Goal: Task Accomplishment & Management: Use online tool/utility

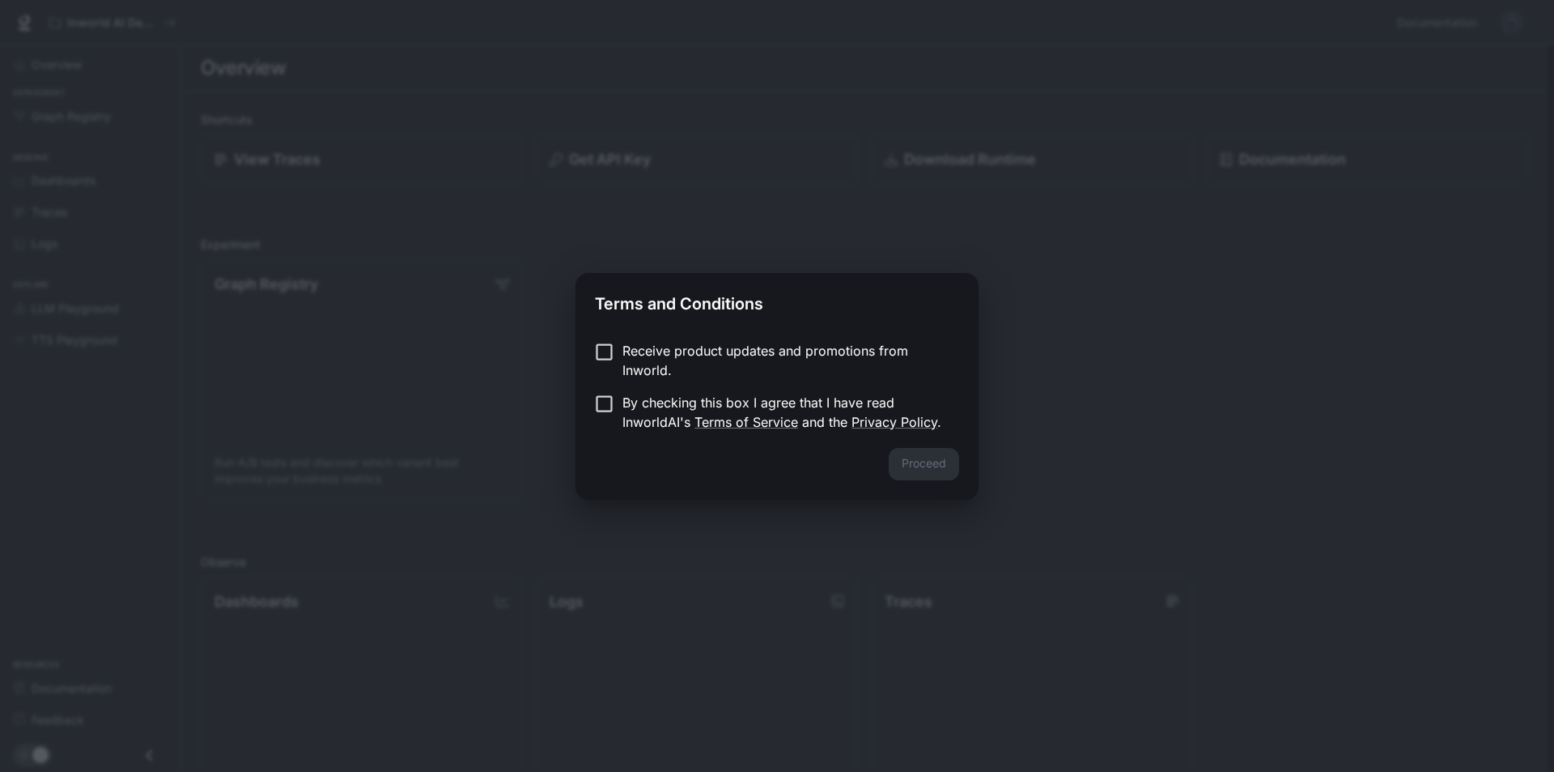
click at [1125, 330] on div "Terms and Conditions Receive product updates and promotions from Inworld. By ch…" at bounding box center [777, 386] width 1554 height 772
click at [893, 464] on button "Proceed" at bounding box center [924, 464] width 70 height 32
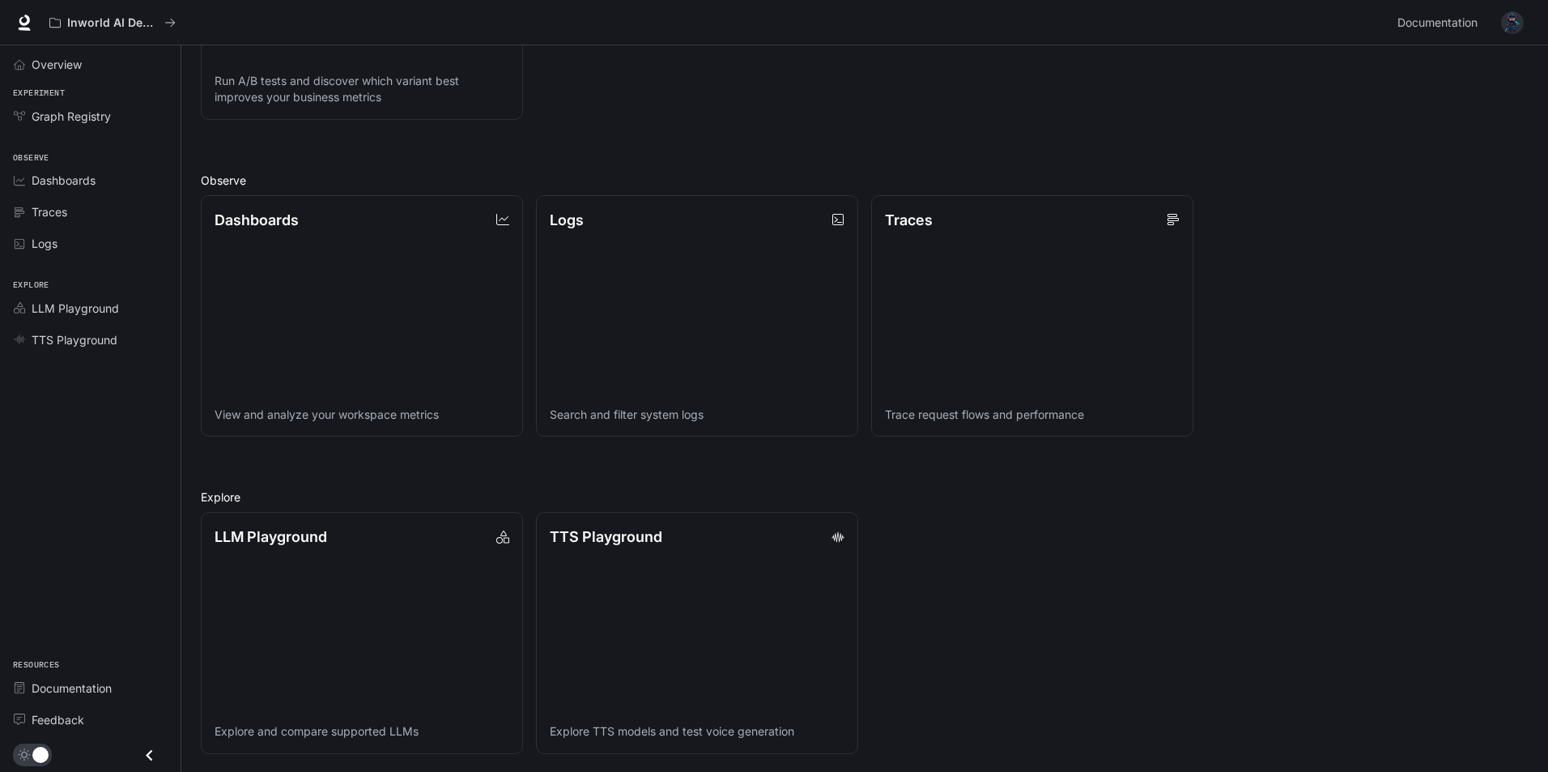
scroll to position [383, 0]
click at [655, 536] on p "TTS Playground" at bounding box center [604, 534] width 113 height 22
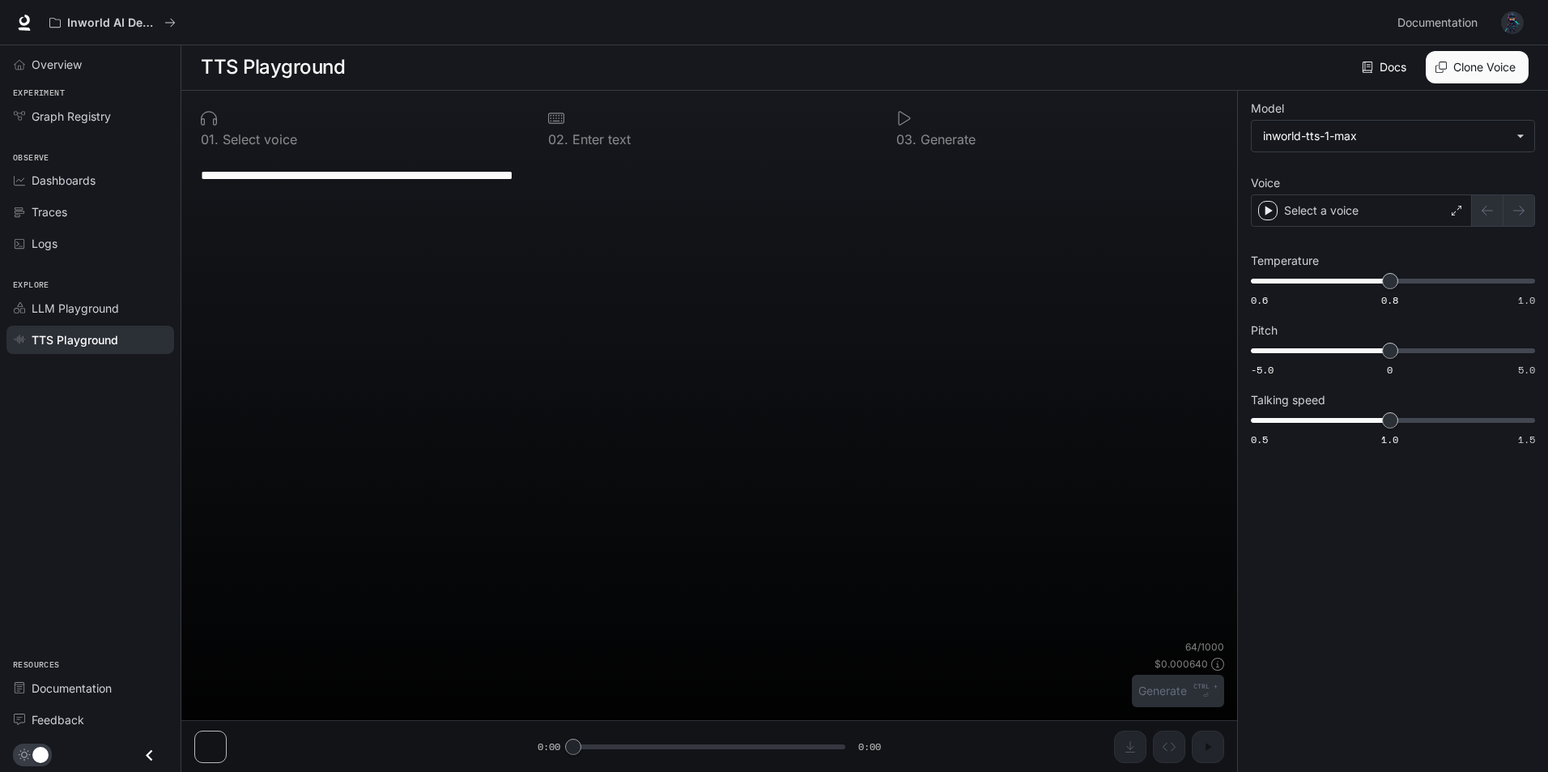
scroll to position [1, 0]
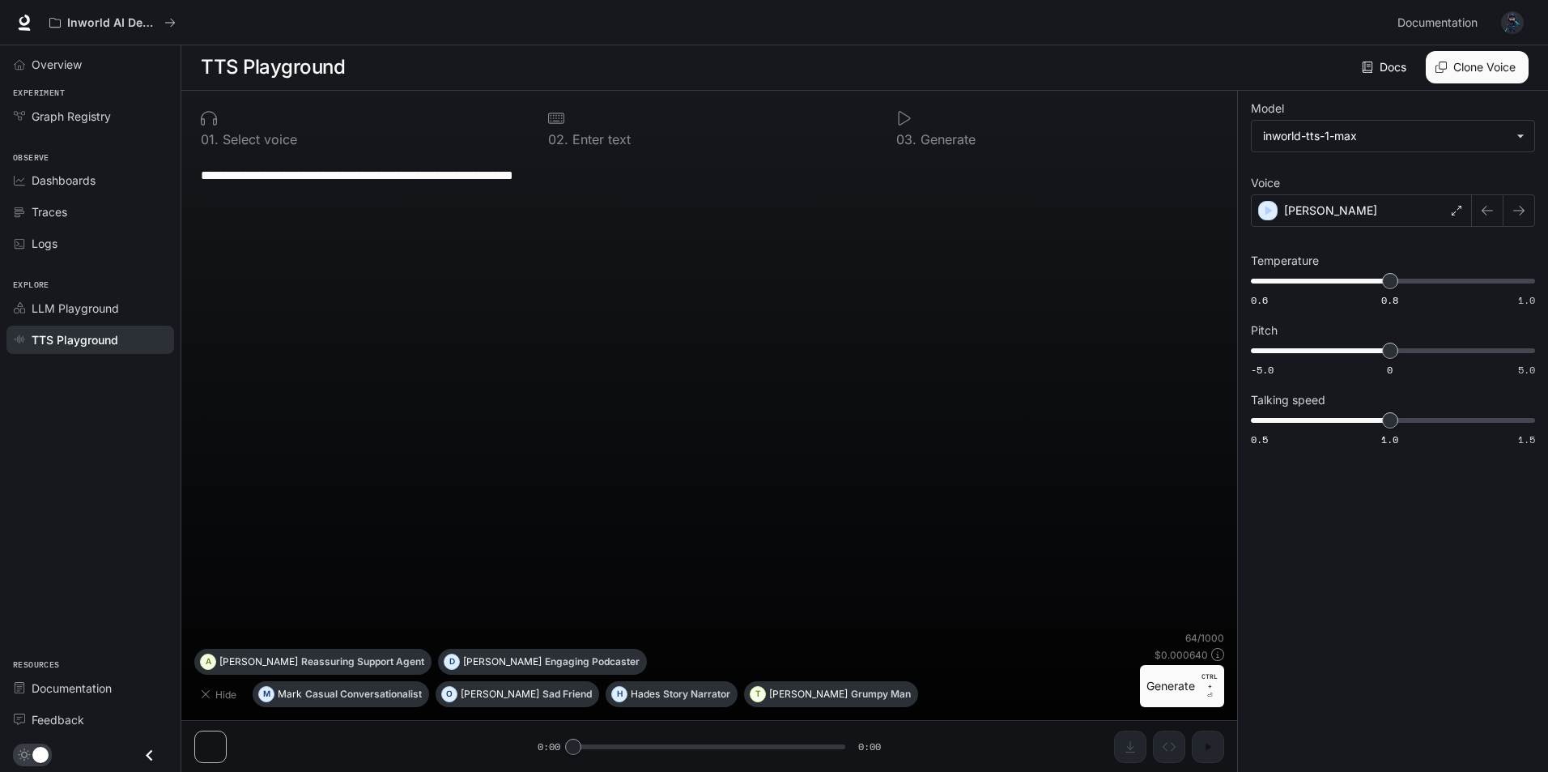
drag, startPoint x: 542, startPoint y: 180, endPoint x: 199, endPoint y: 180, distance: 343.3
click at [199, 180] on div "**********" at bounding box center [709, 392] width 1030 height 475
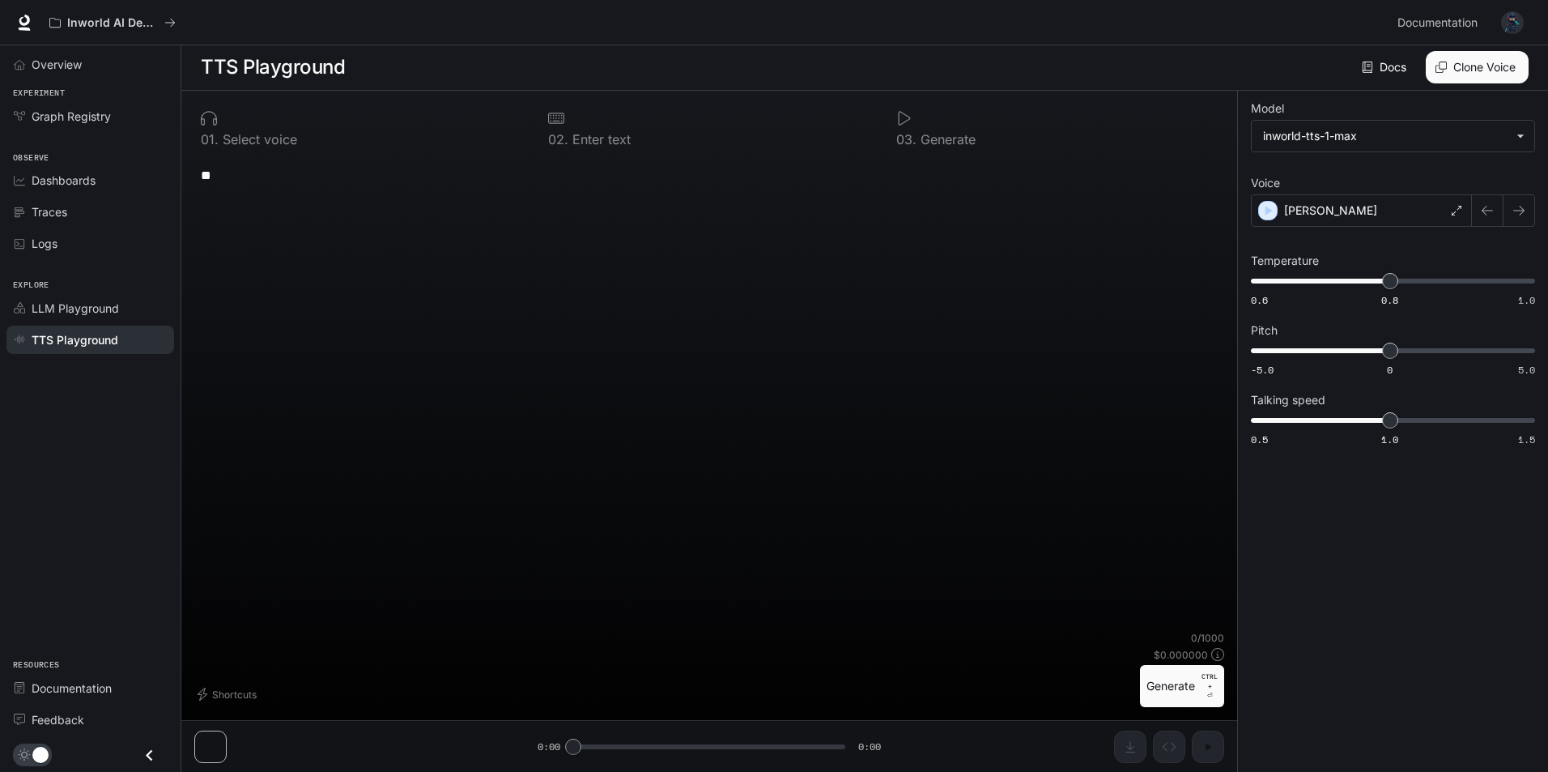
type textarea "*"
type textarea "**********"
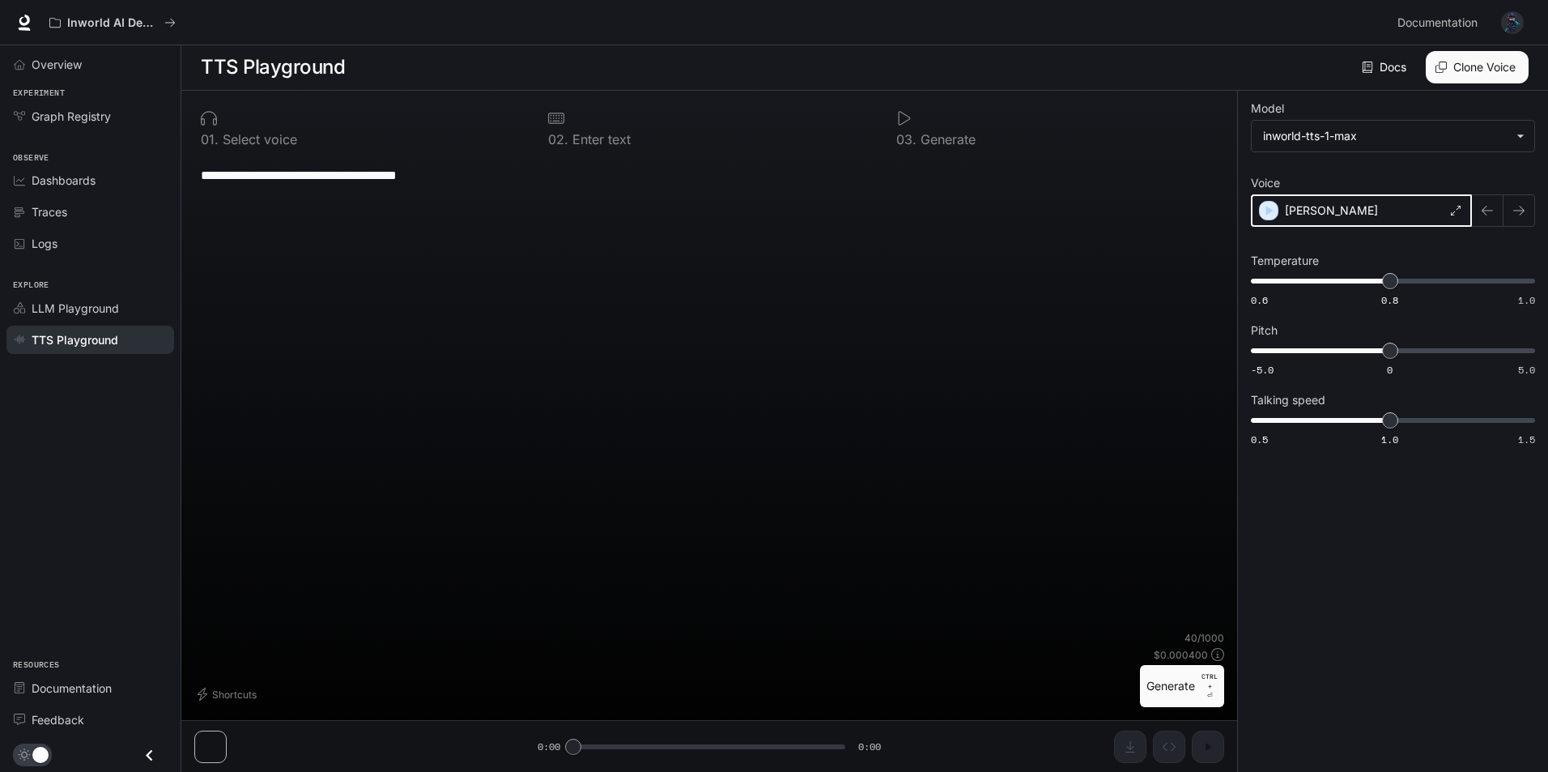
click at [1268, 206] on icon "button" at bounding box center [1269, 210] width 16 height 16
click at [1503, 144] on body "**********" at bounding box center [774, 385] width 1548 height 772
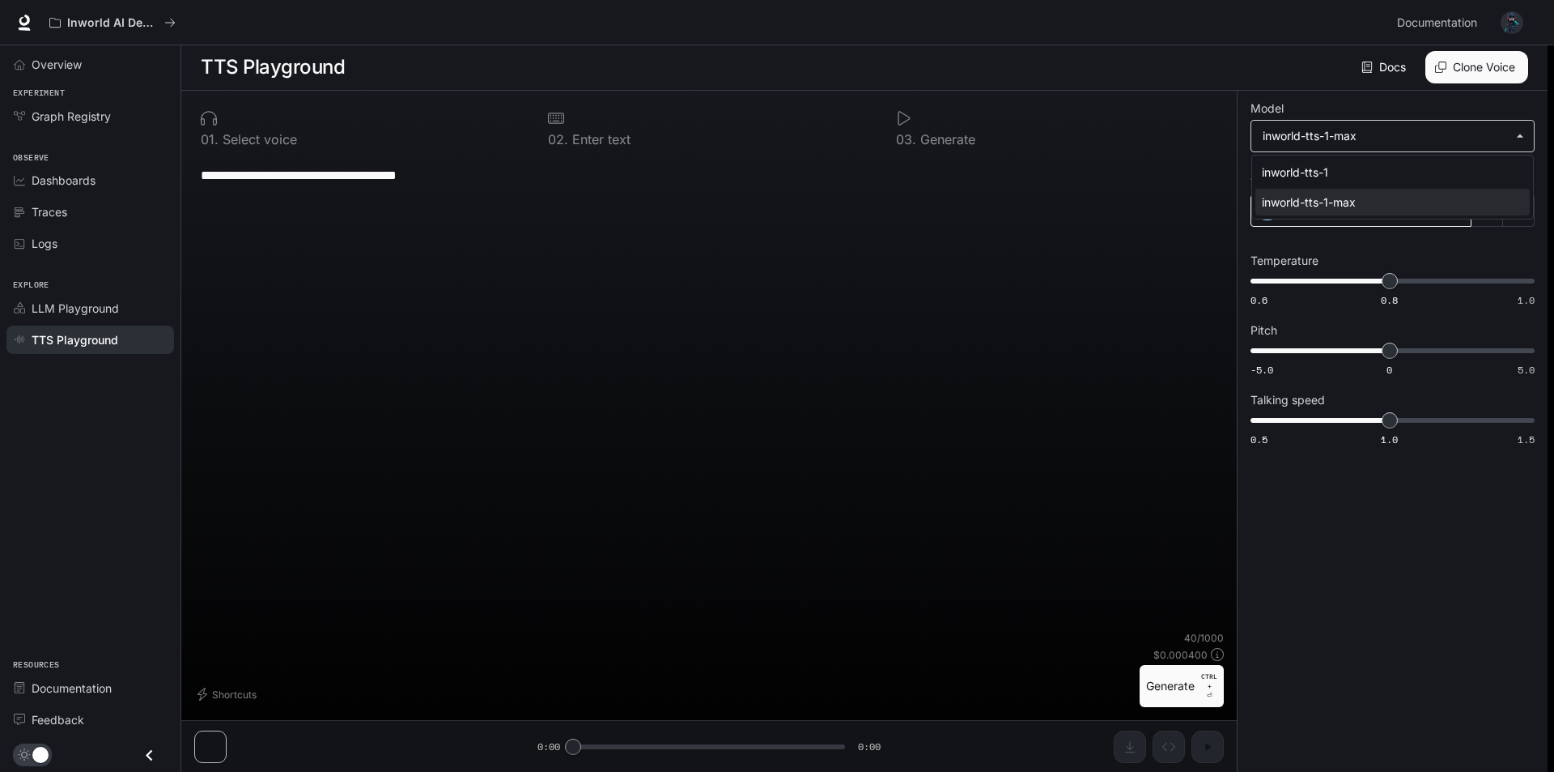
click at [1503, 144] on div at bounding box center [777, 386] width 1554 height 772
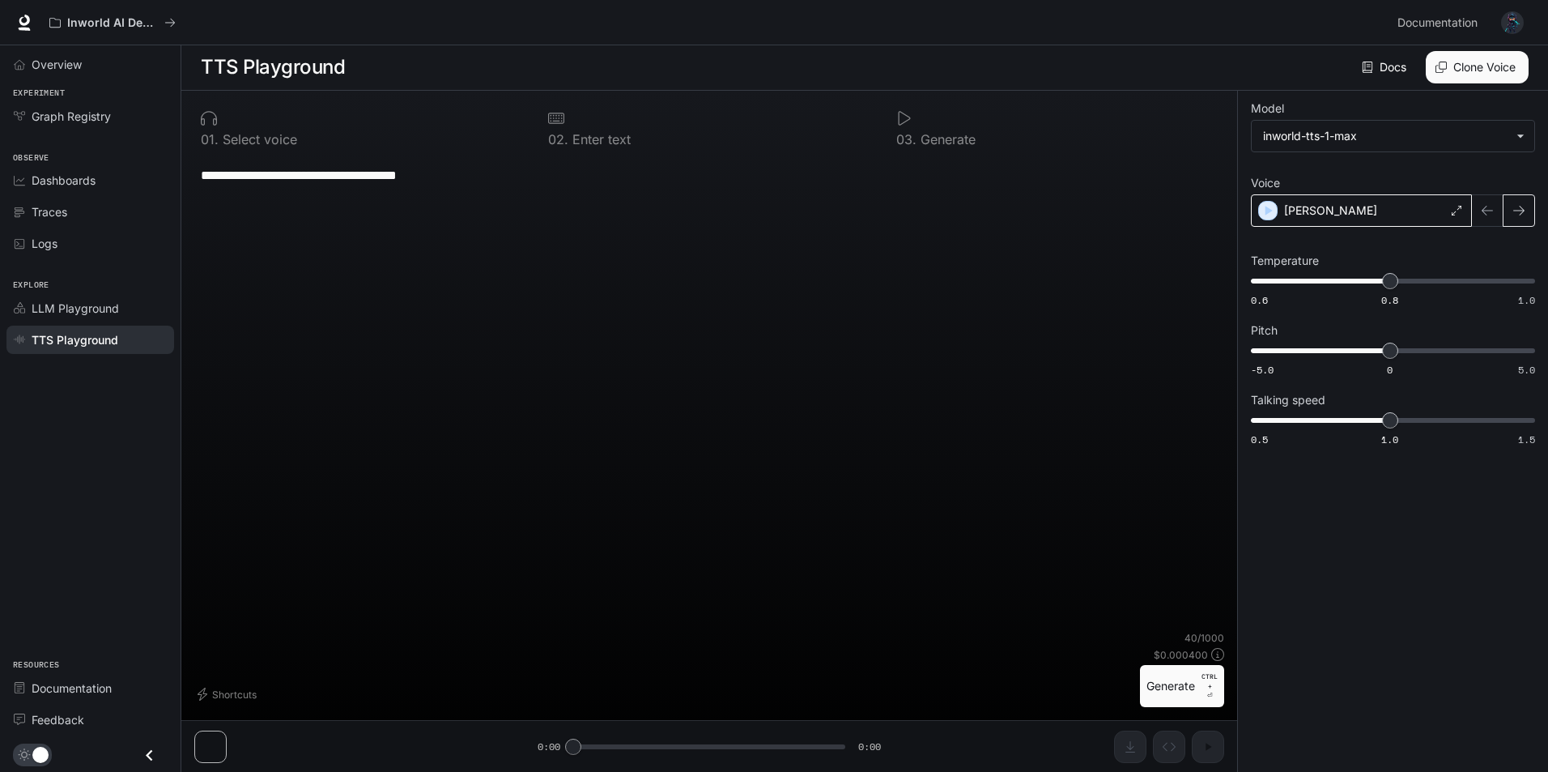
click at [1516, 211] on icon "button" at bounding box center [1518, 211] width 11 height 10
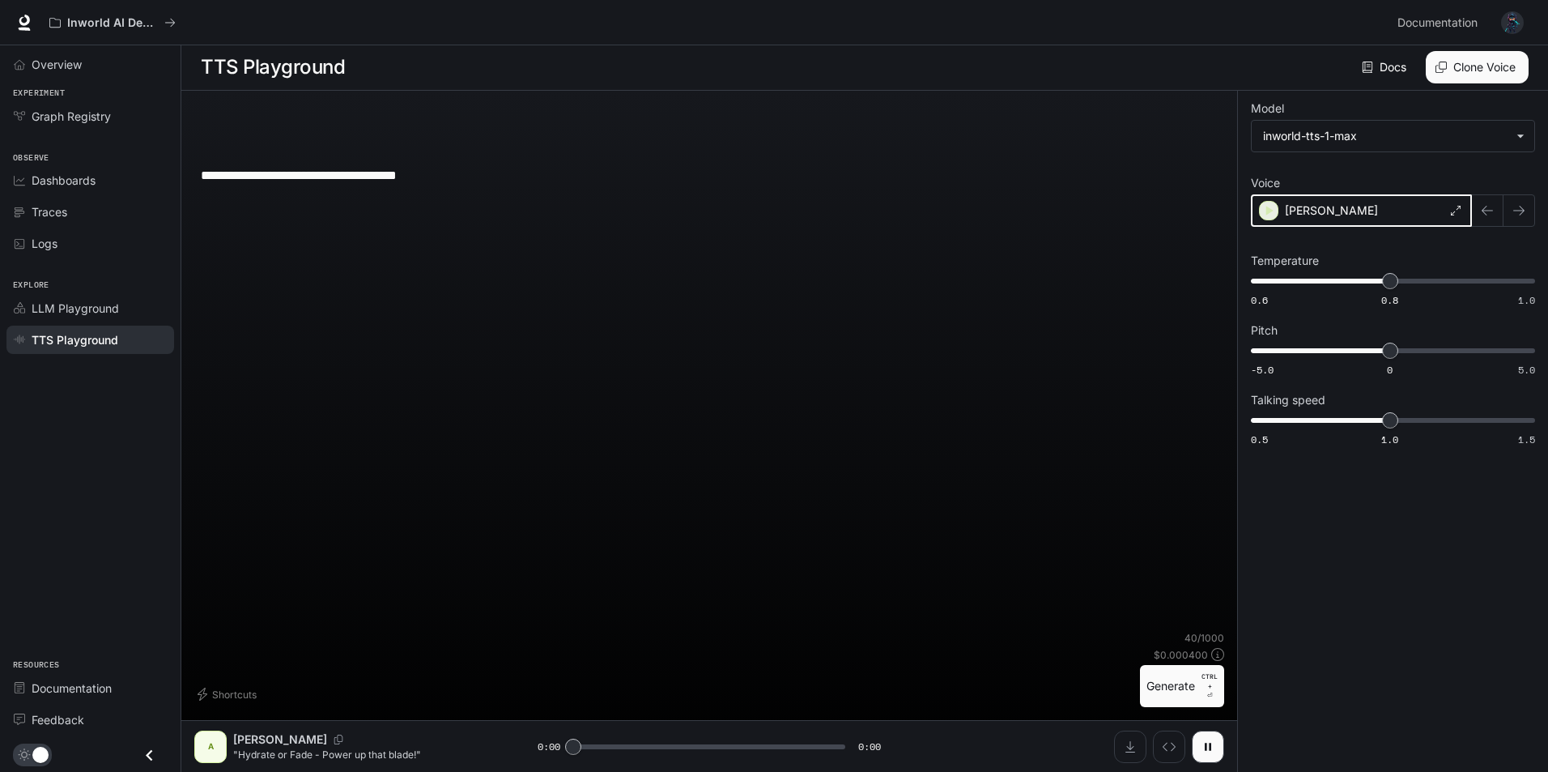
click at [1275, 206] on icon "button" at bounding box center [1269, 210] width 16 height 16
click at [1518, 210] on icon "button" at bounding box center [1518, 210] width 13 height 13
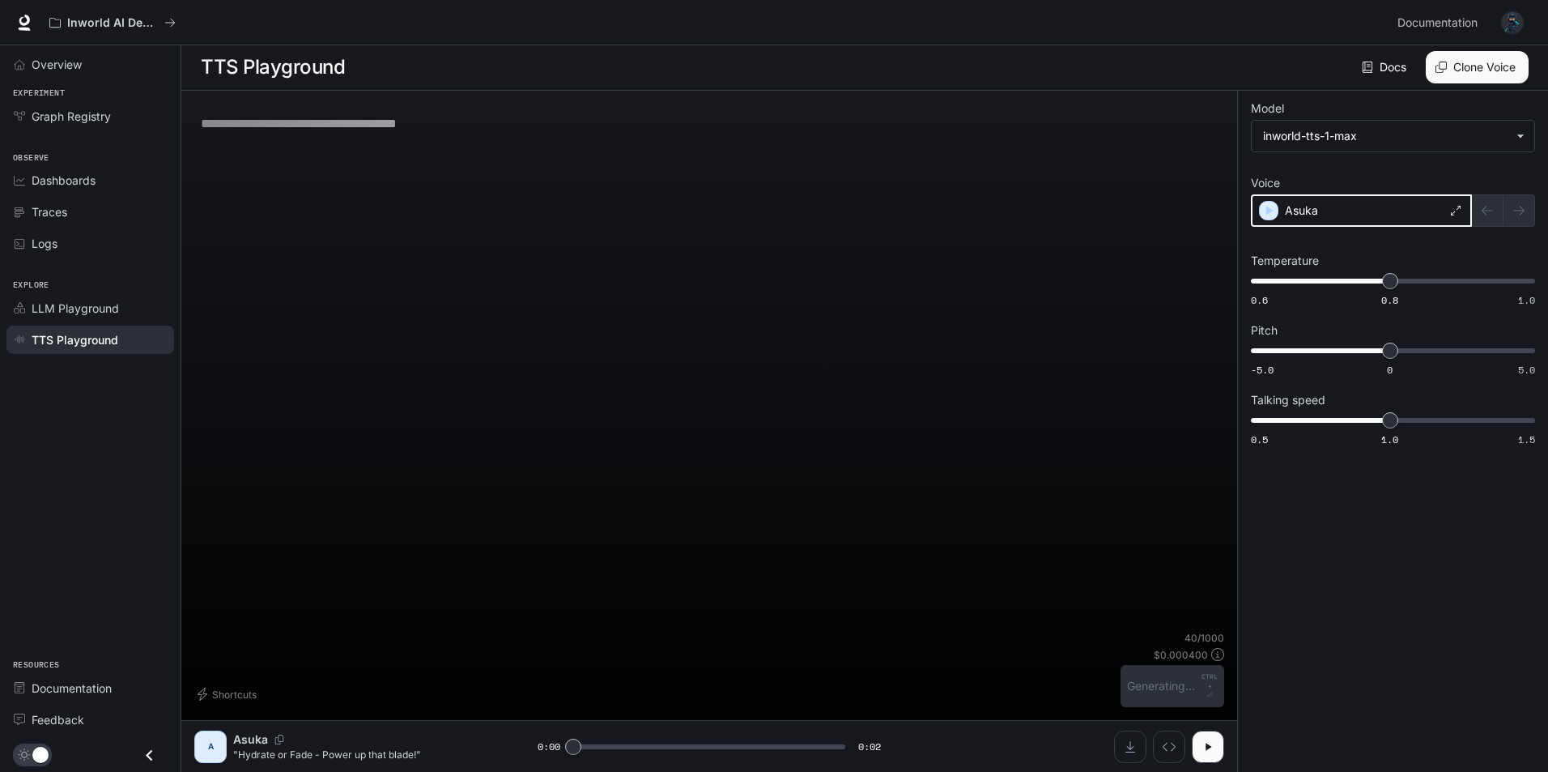
click at [1268, 211] on icon "button" at bounding box center [1269, 211] width 7 height 10
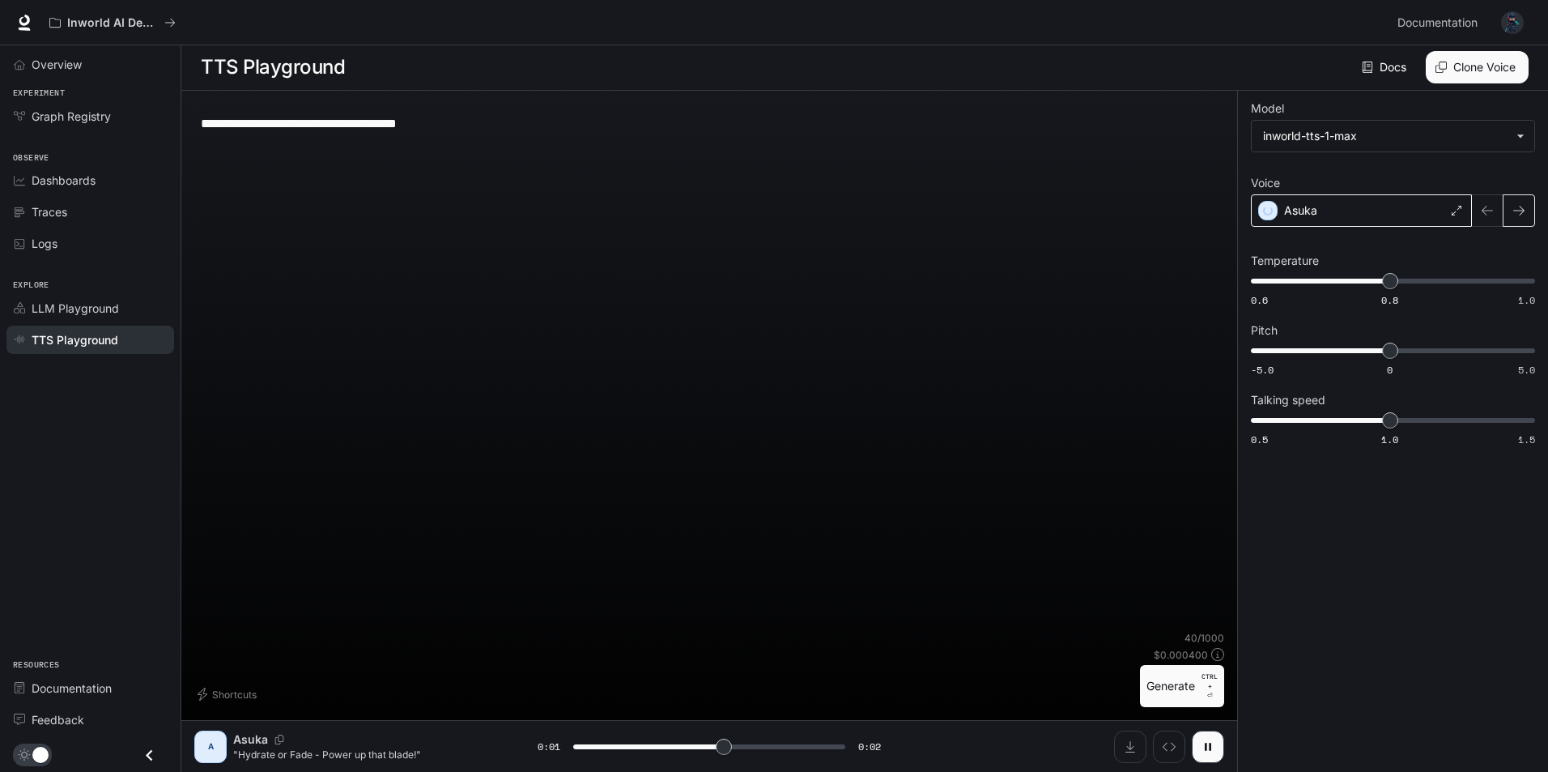
click at [1524, 208] on icon "button" at bounding box center [1518, 210] width 13 height 13
click at [1271, 212] on icon "button" at bounding box center [1269, 210] width 16 height 16
click at [1514, 219] on button "button" at bounding box center [1519, 210] width 32 height 32
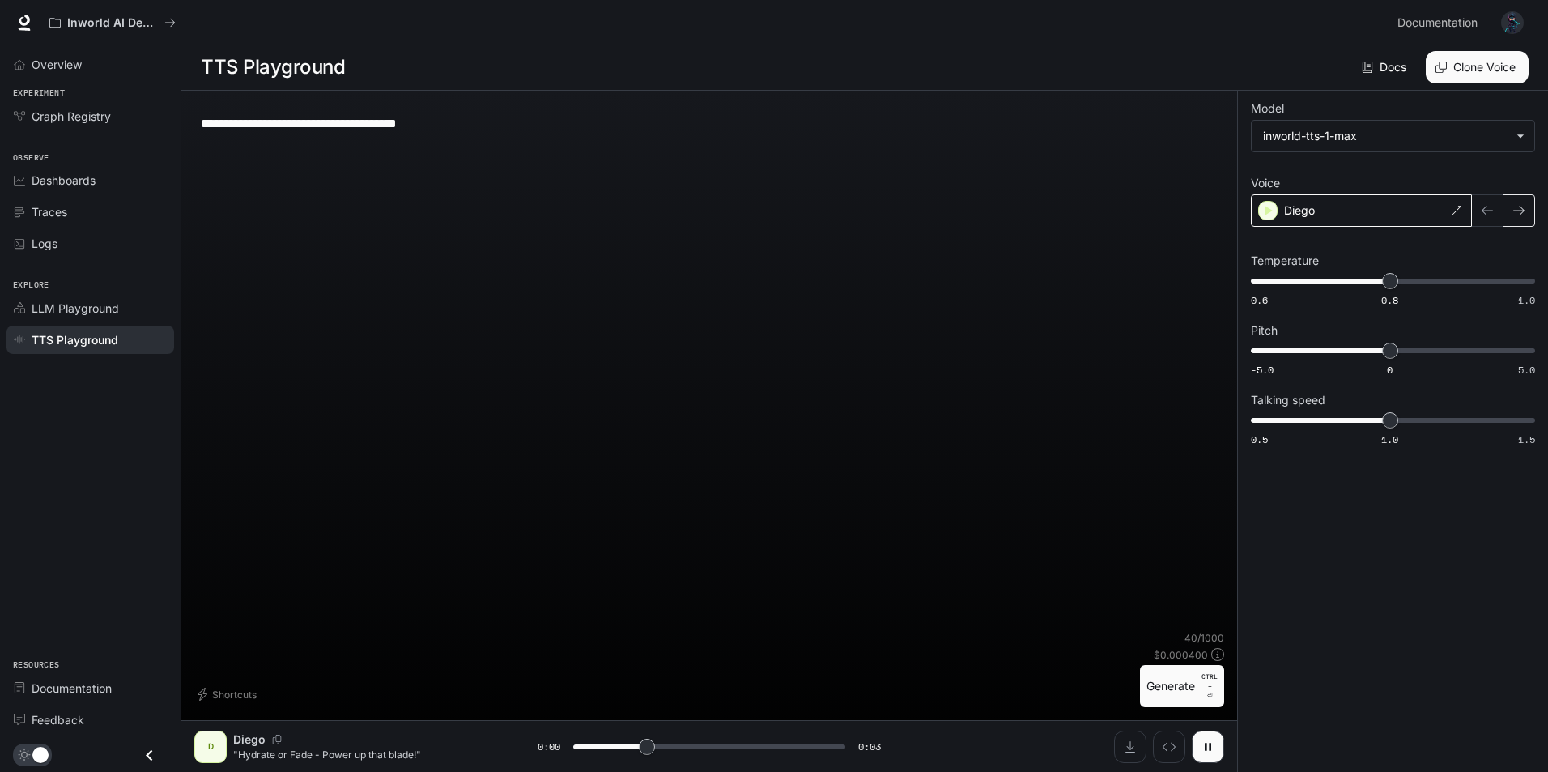
click at [1517, 217] on button "button" at bounding box center [1519, 210] width 32 height 32
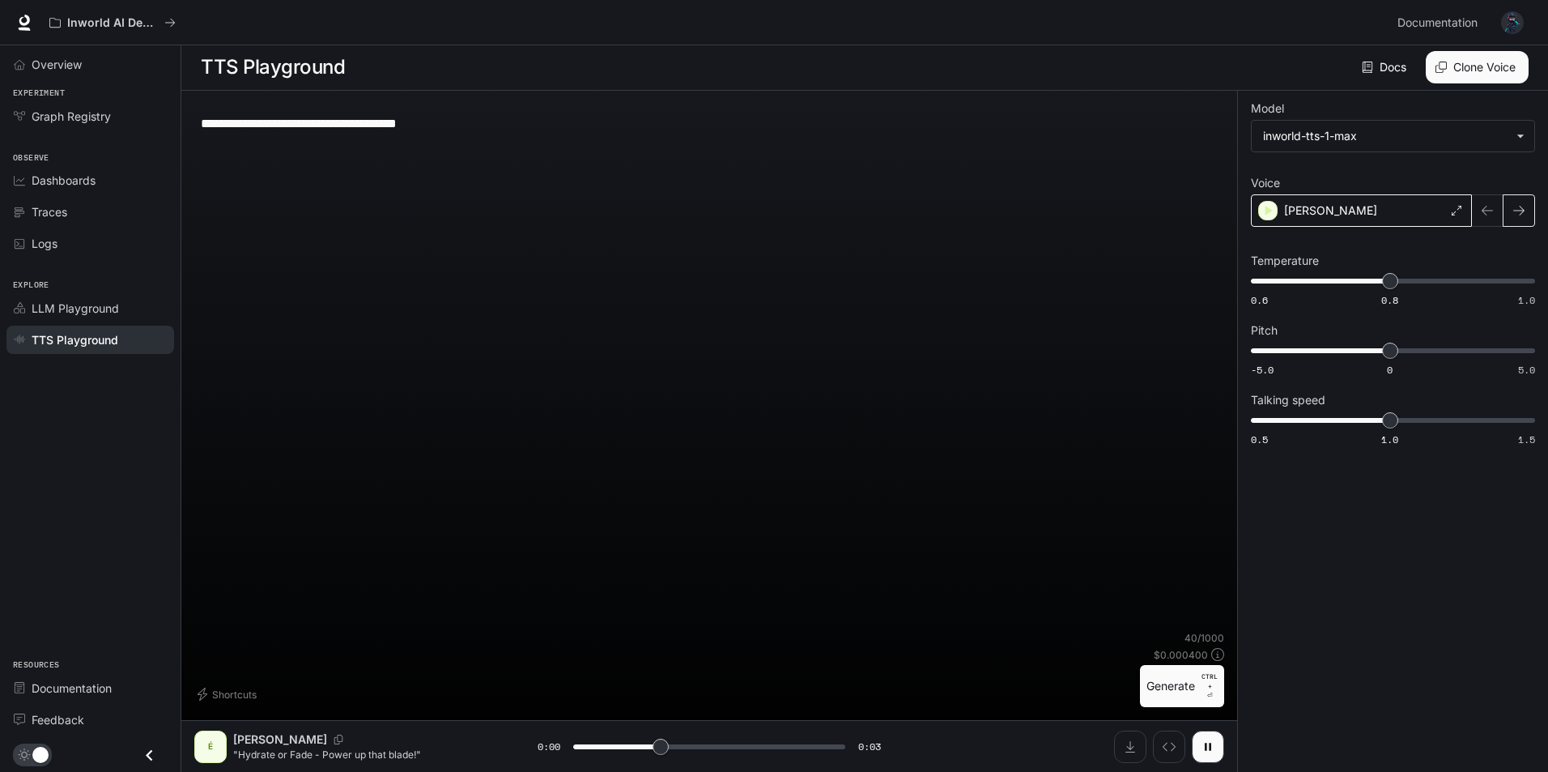
click at [1517, 217] on button "button" at bounding box center [1519, 210] width 32 height 32
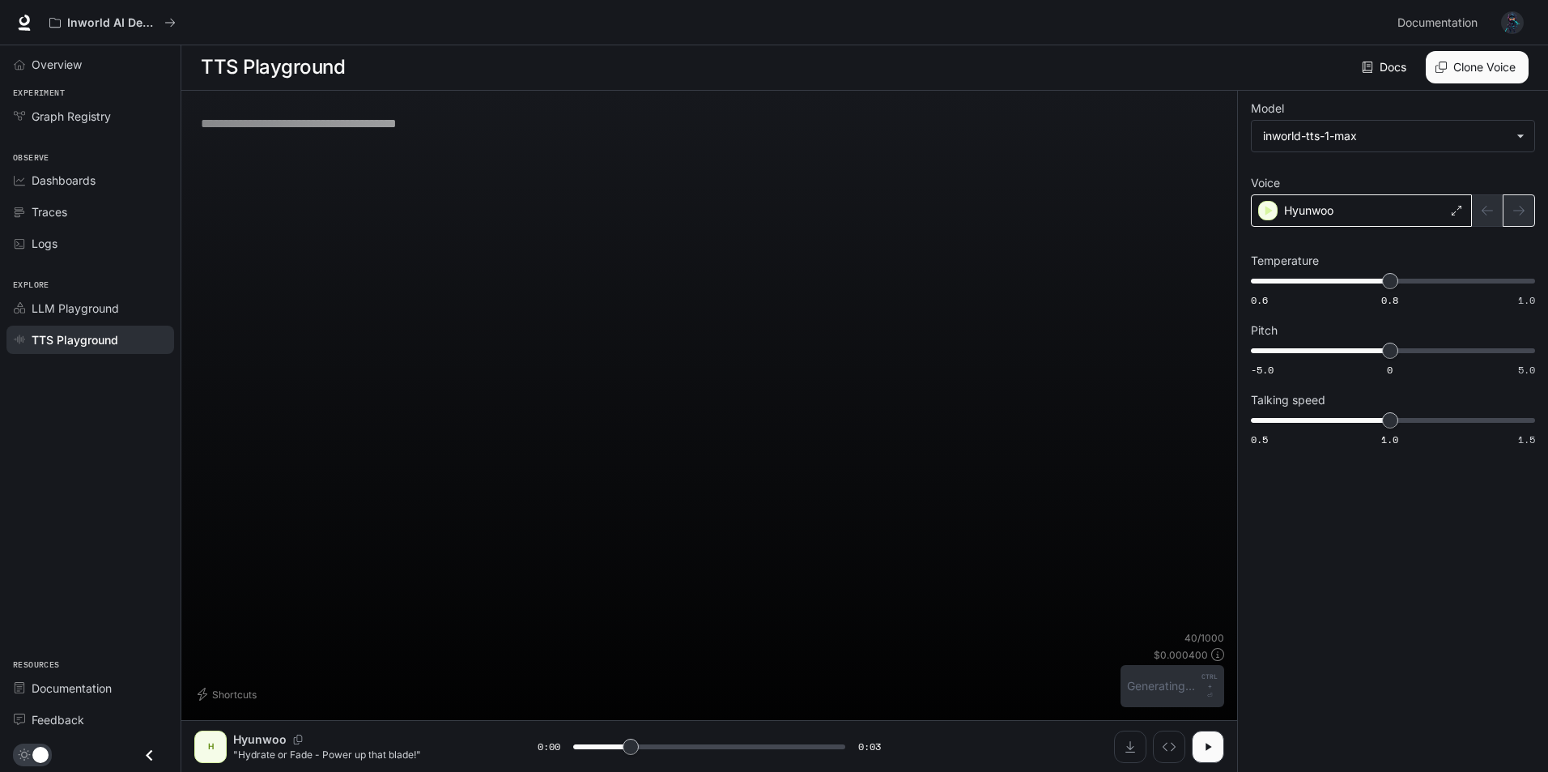
click at [1517, 217] on div at bounding box center [1503, 210] width 63 height 32
click at [1517, 217] on button "button" at bounding box center [1519, 210] width 32 height 32
click at [1517, 217] on div at bounding box center [1503, 210] width 63 height 32
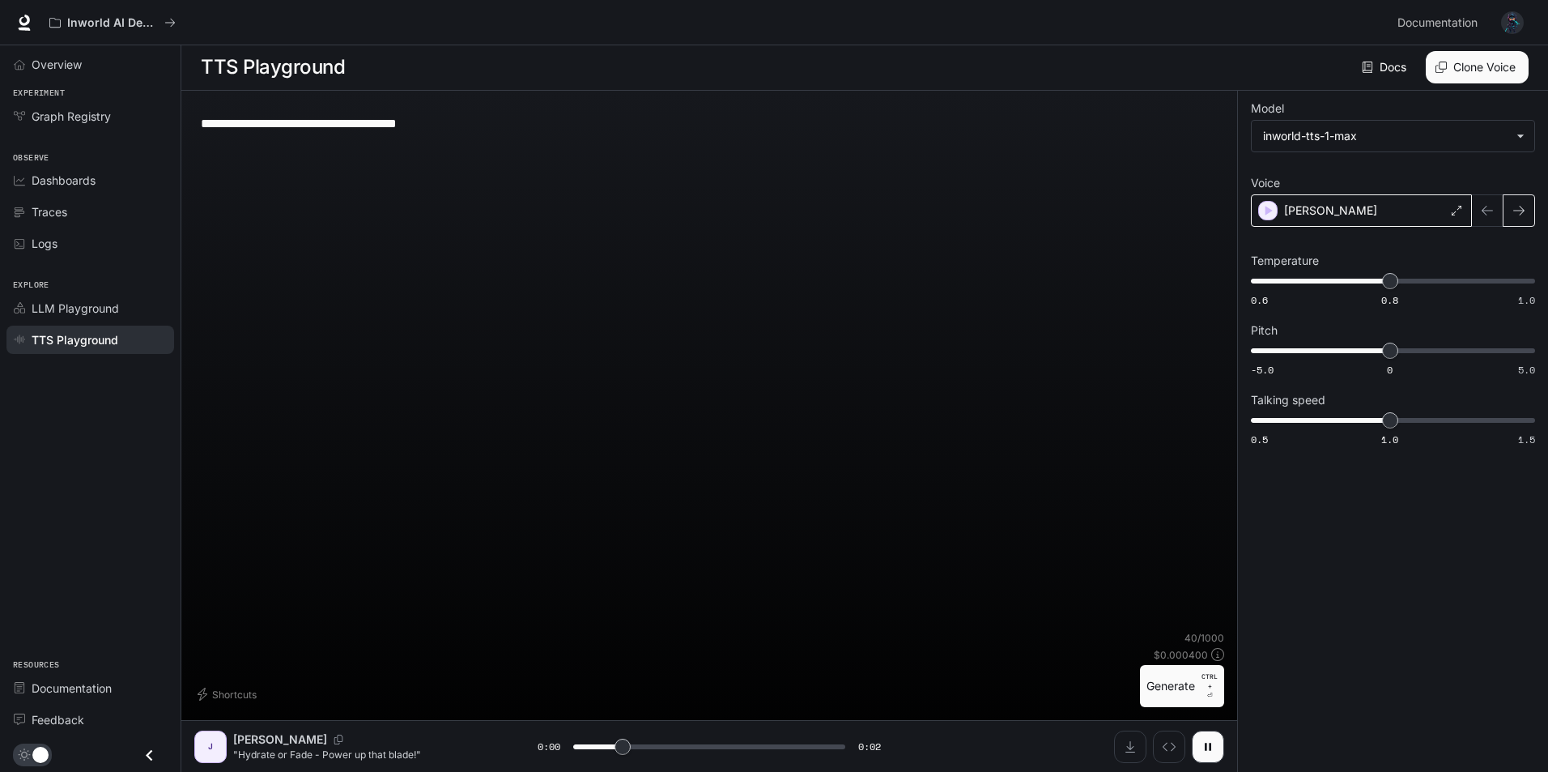
click at [1517, 217] on button "button" at bounding box center [1519, 210] width 32 height 32
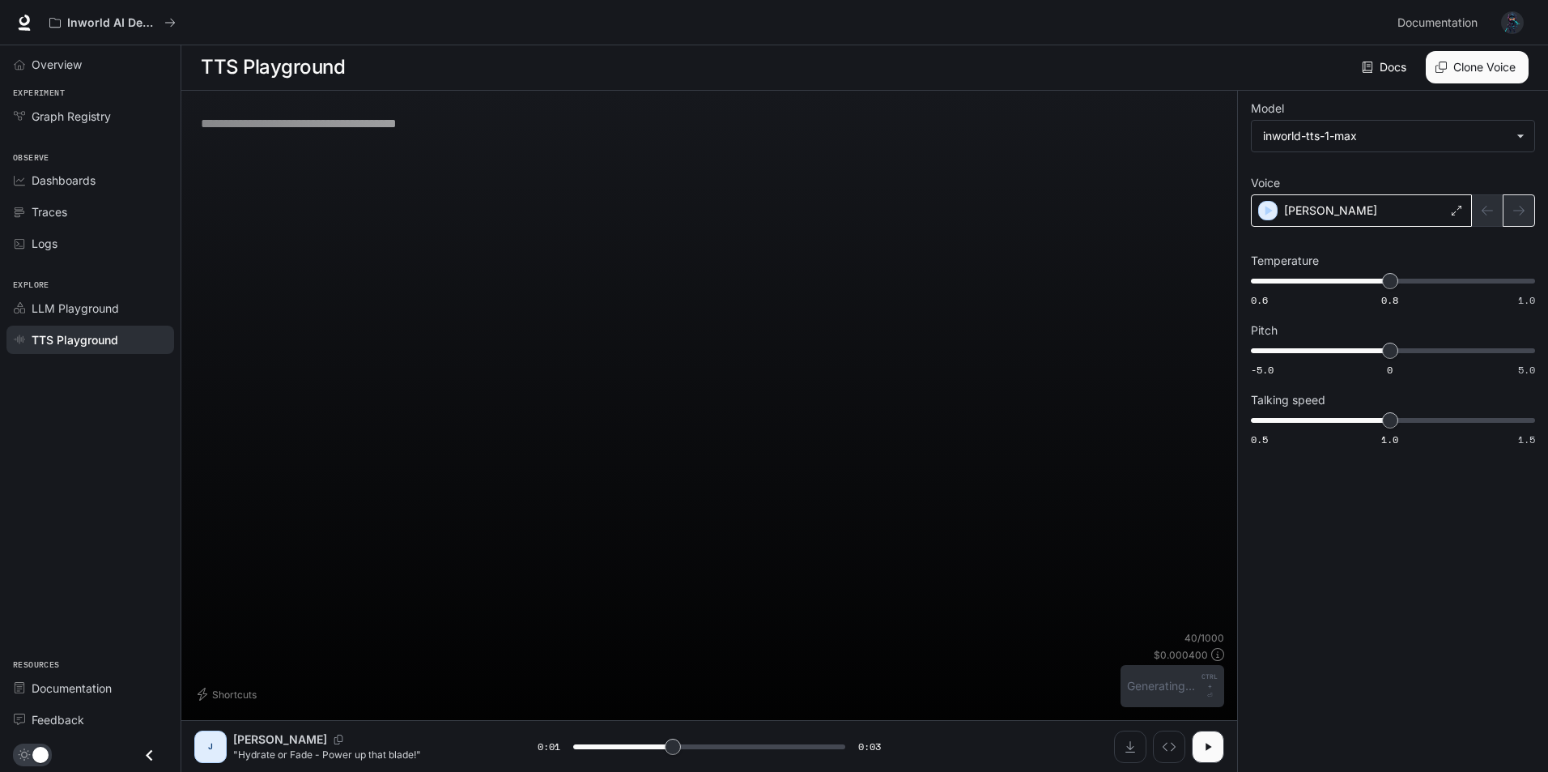
click at [1517, 217] on div at bounding box center [1503, 210] width 63 height 32
click at [1517, 217] on button "button" at bounding box center [1519, 210] width 32 height 32
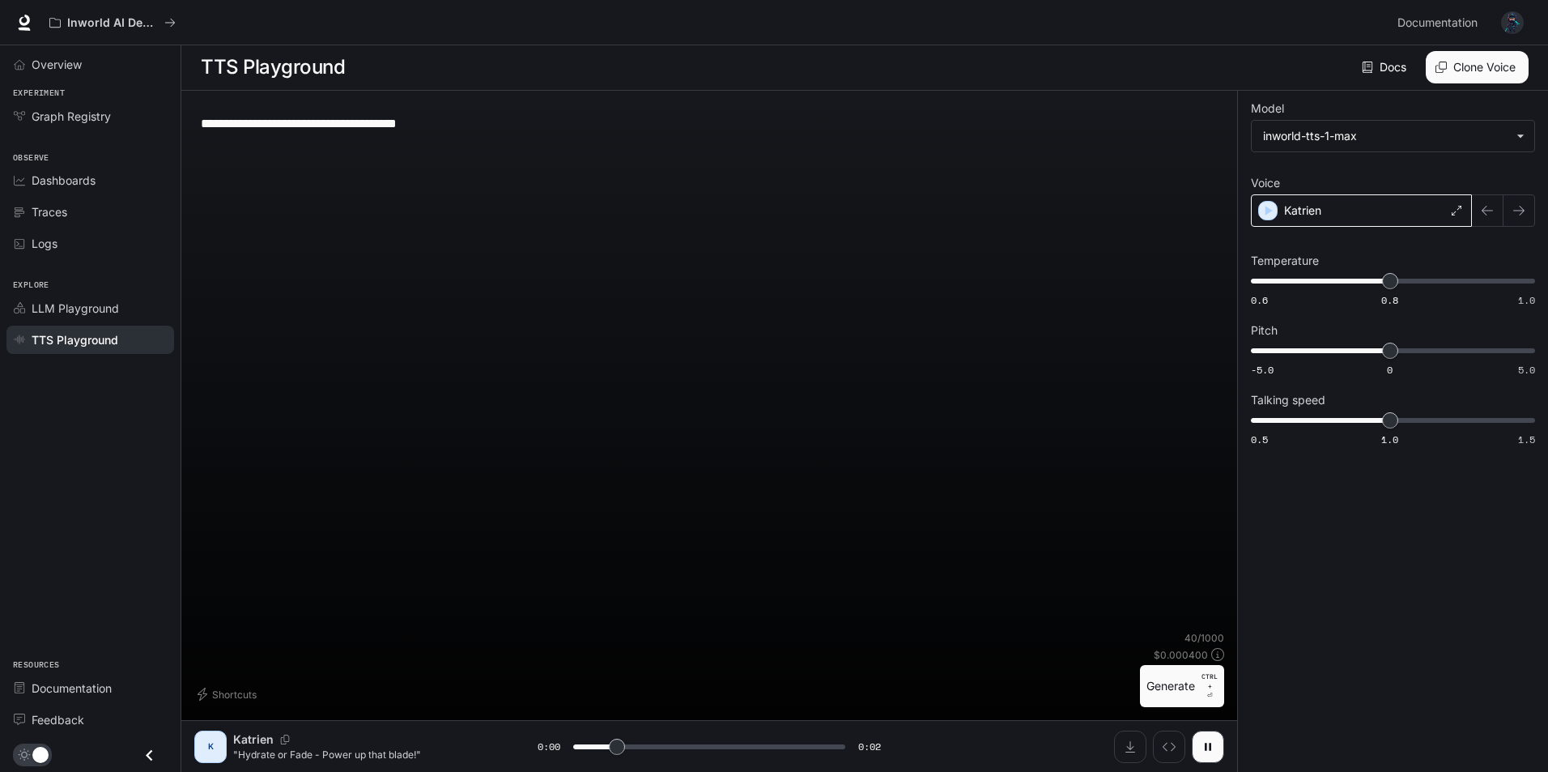
click at [1520, 215] on icon "button" at bounding box center [1518, 210] width 13 height 13
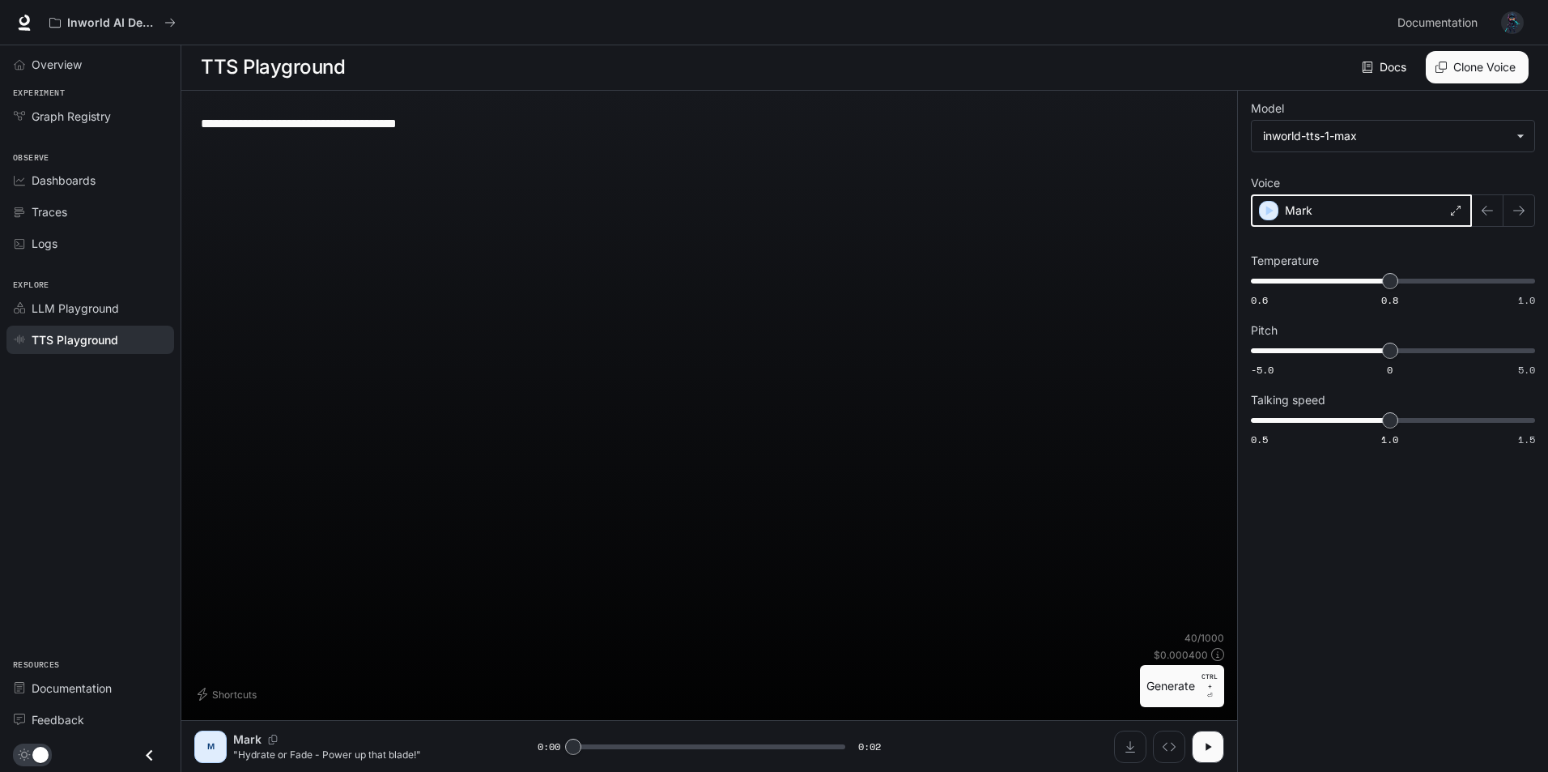
click at [1277, 214] on div "button" at bounding box center [1268, 210] width 19 height 19
click at [1512, 207] on icon "button" at bounding box center [1518, 210] width 13 height 13
click at [1506, 215] on button "button" at bounding box center [1519, 210] width 32 height 32
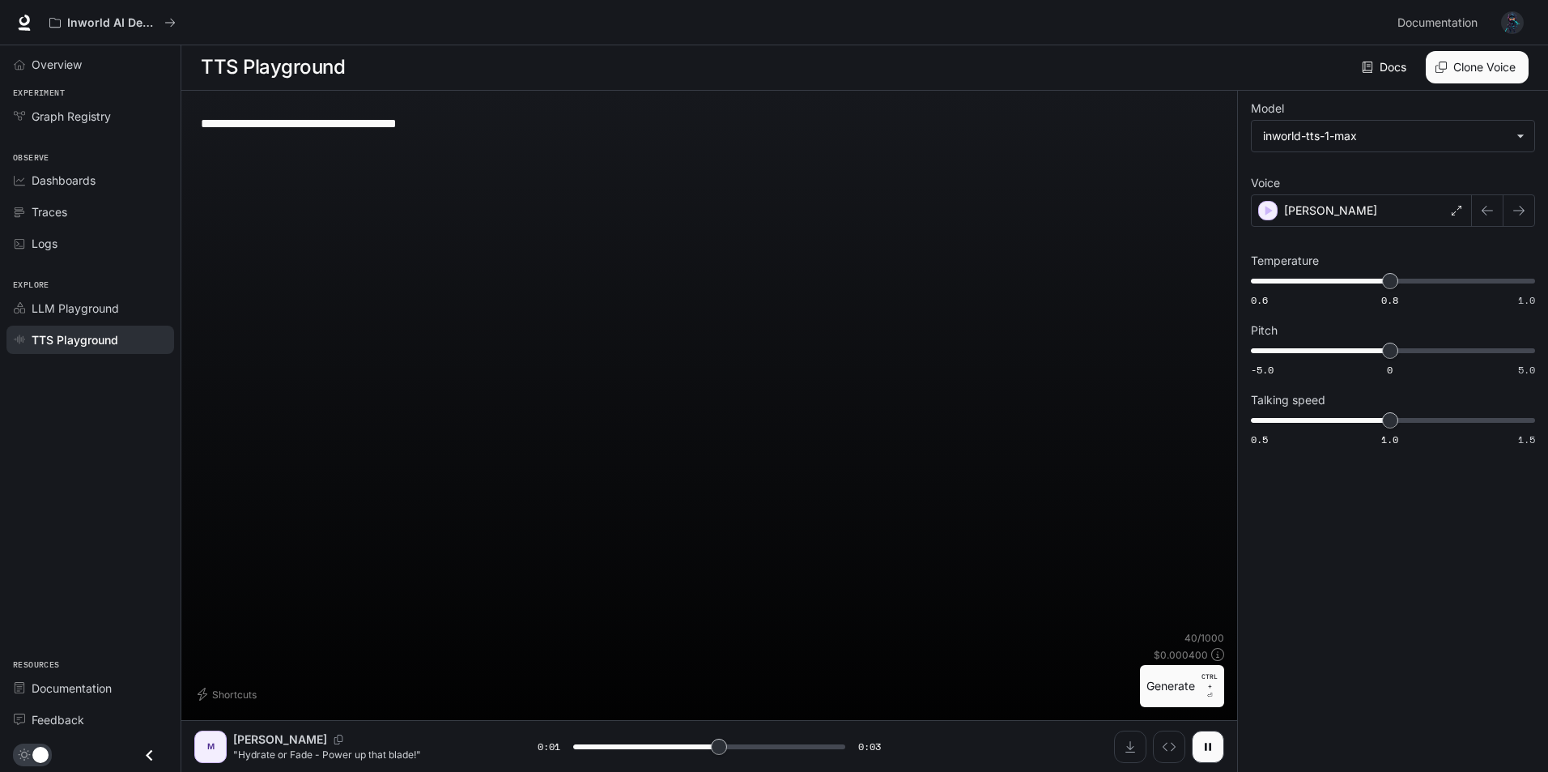
click at [1492, 219] on button "button" at bounding box center [1487, 210] width 32 height 32
click at [1188, 687] on button "Generate CTRL + ⏎" at bounding box center [1182, 686] width 84 height 42
type input "*"
click at [1128, 745] on icon "Download audio" at bounding box center [1130, 746] width 13 height 13
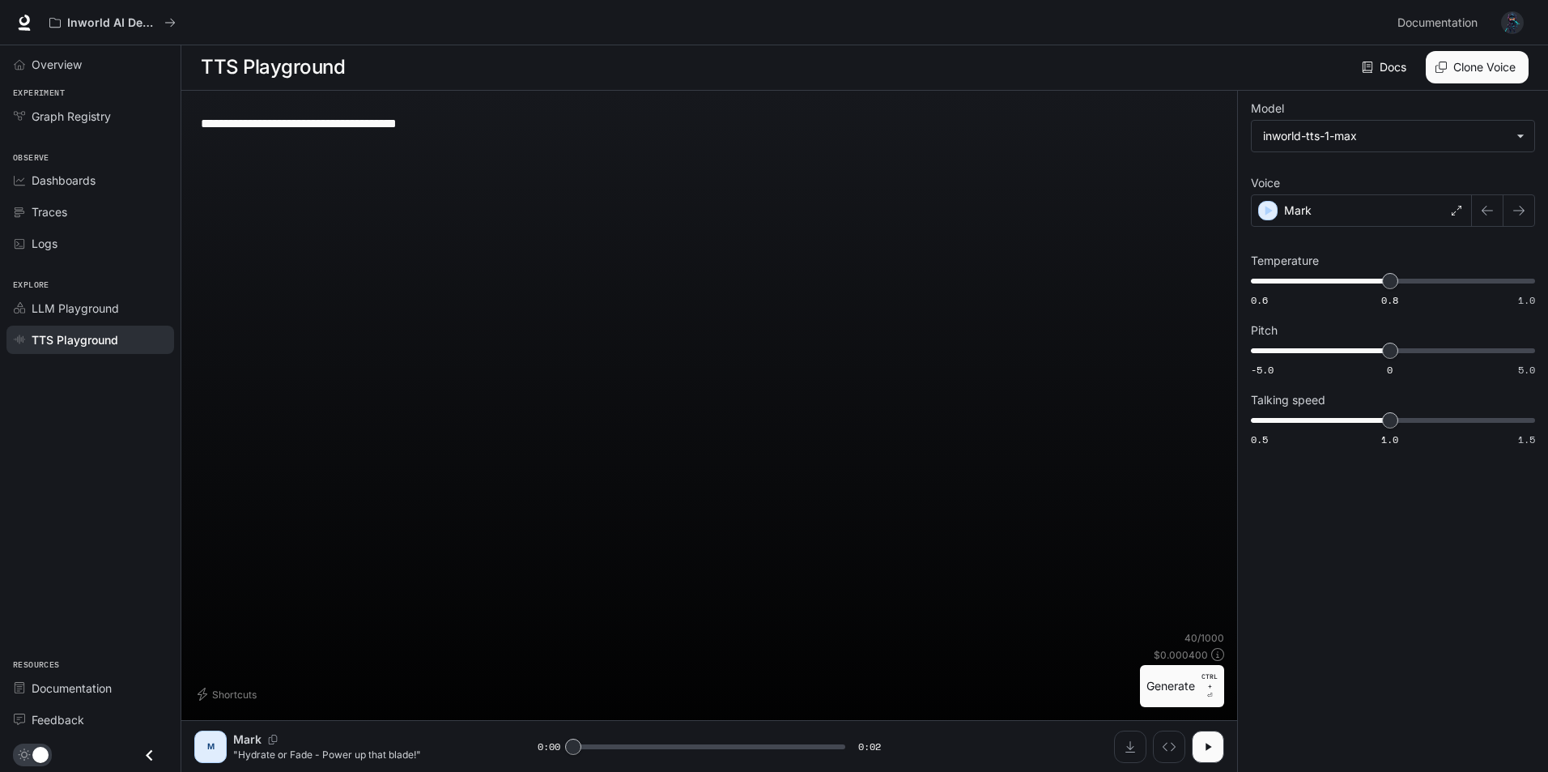
drag, startPoint x: 459, startPoint y: 123, endPoint x: 210, endPoint y: 126, distance: 249.4
click at [210, 126] on textarea "**********" at bounding box center [709, 123] width 1017 height 19
drag, startPoint x: 416, startPoint y: 125, endPoint x: 426, endPoint y: 126, distance: 9.7
click at [426, 126] on textarea "**********" at bounding box center [709, 123] width 1017 height 19
click at [640, 117] on textarea "**********" at bounding box center [709, 123] width 1017 height 19
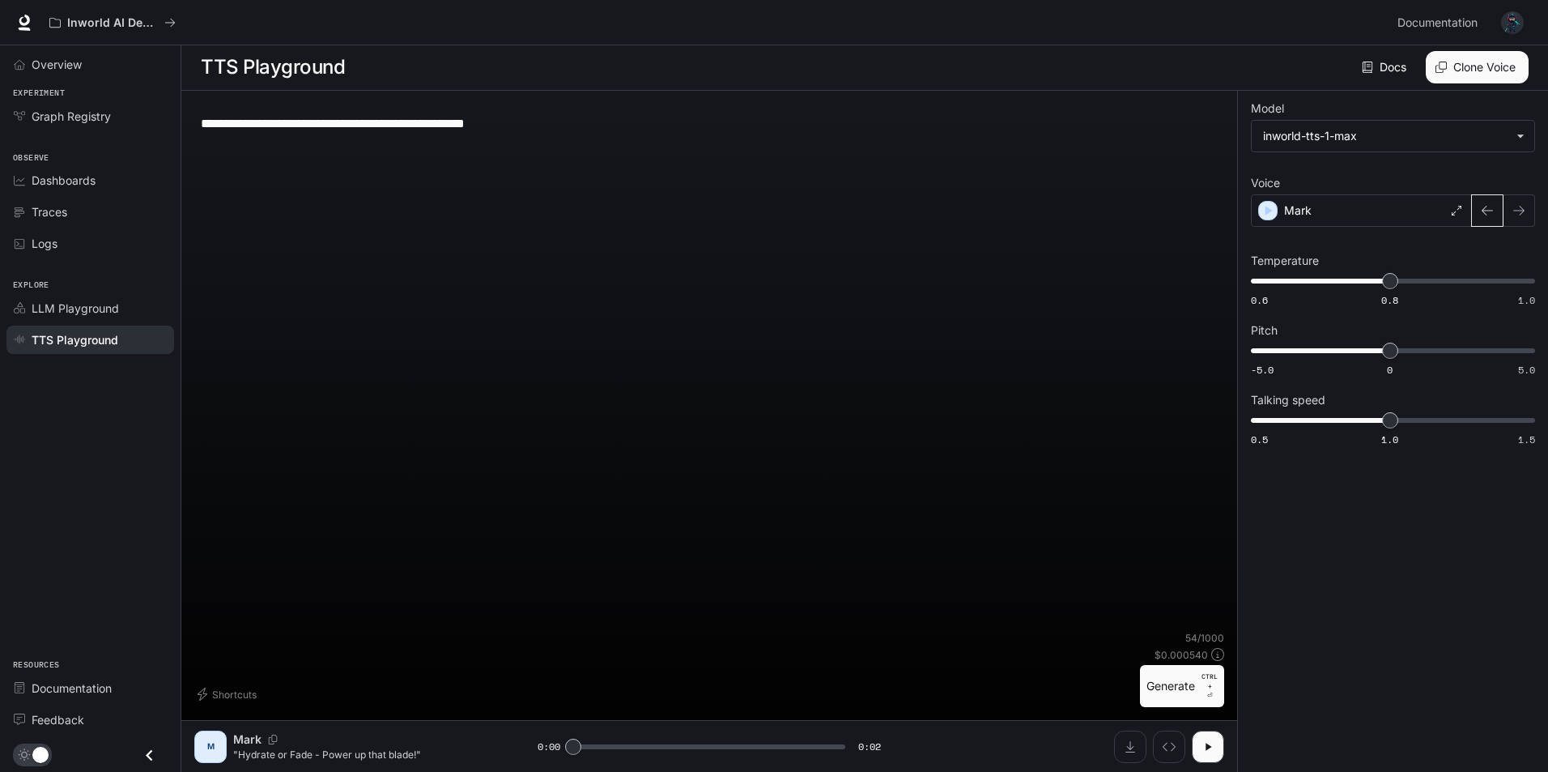
type textarea "**********"
click at [1491, 211] on icon "button" at bounding box center [1487, 211] width 11 height 10
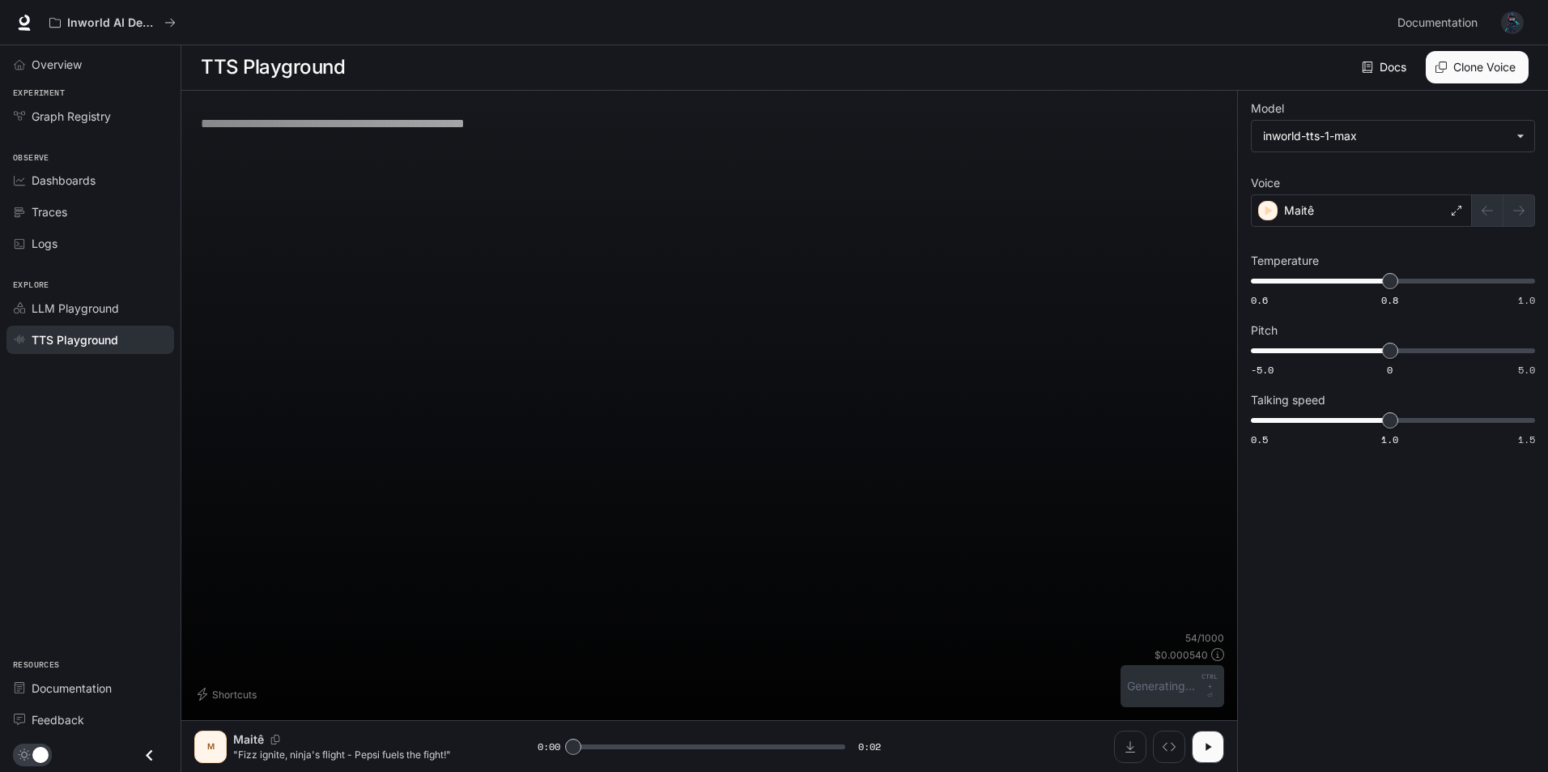
click at [1516, 212] on div at bounding box center [1503, 210] width 63 height 32
click at [1518, 219] on button "button" at bounding box center [1519, 210] width 32 height 32
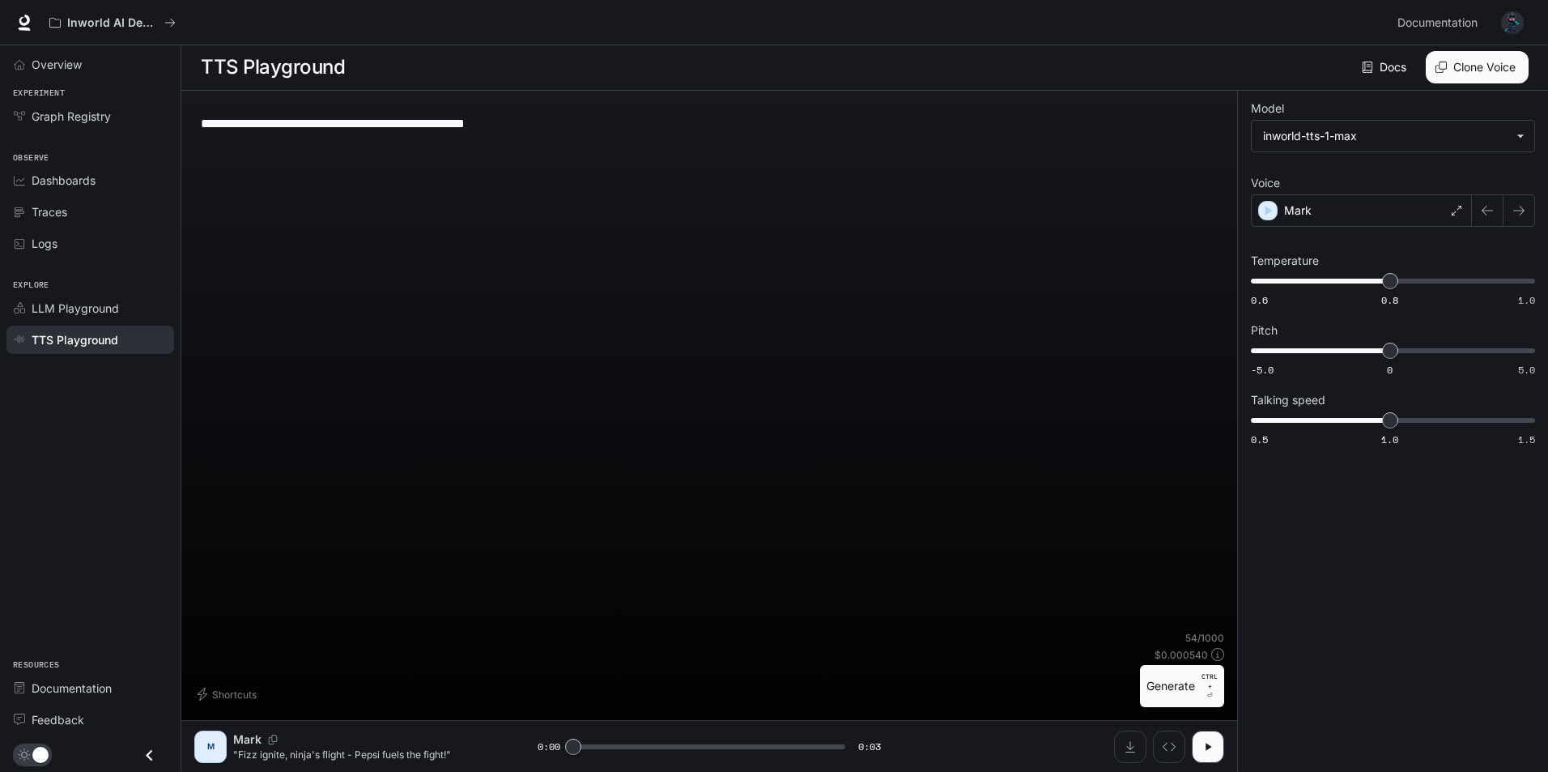
click at [1167, 689] on button "Generate CTRL + ⏎" at bounding box center [1182, 686] width 84 height 42
type input "*"
type input "***"
click at [1338, 415] on span "0.5 1.0 1.5 1" at bounding box center [1390, 420] width 278 height 24
click at [1205, 746] on icon "button" at bounding box center [1207, 746] width 13 height 13
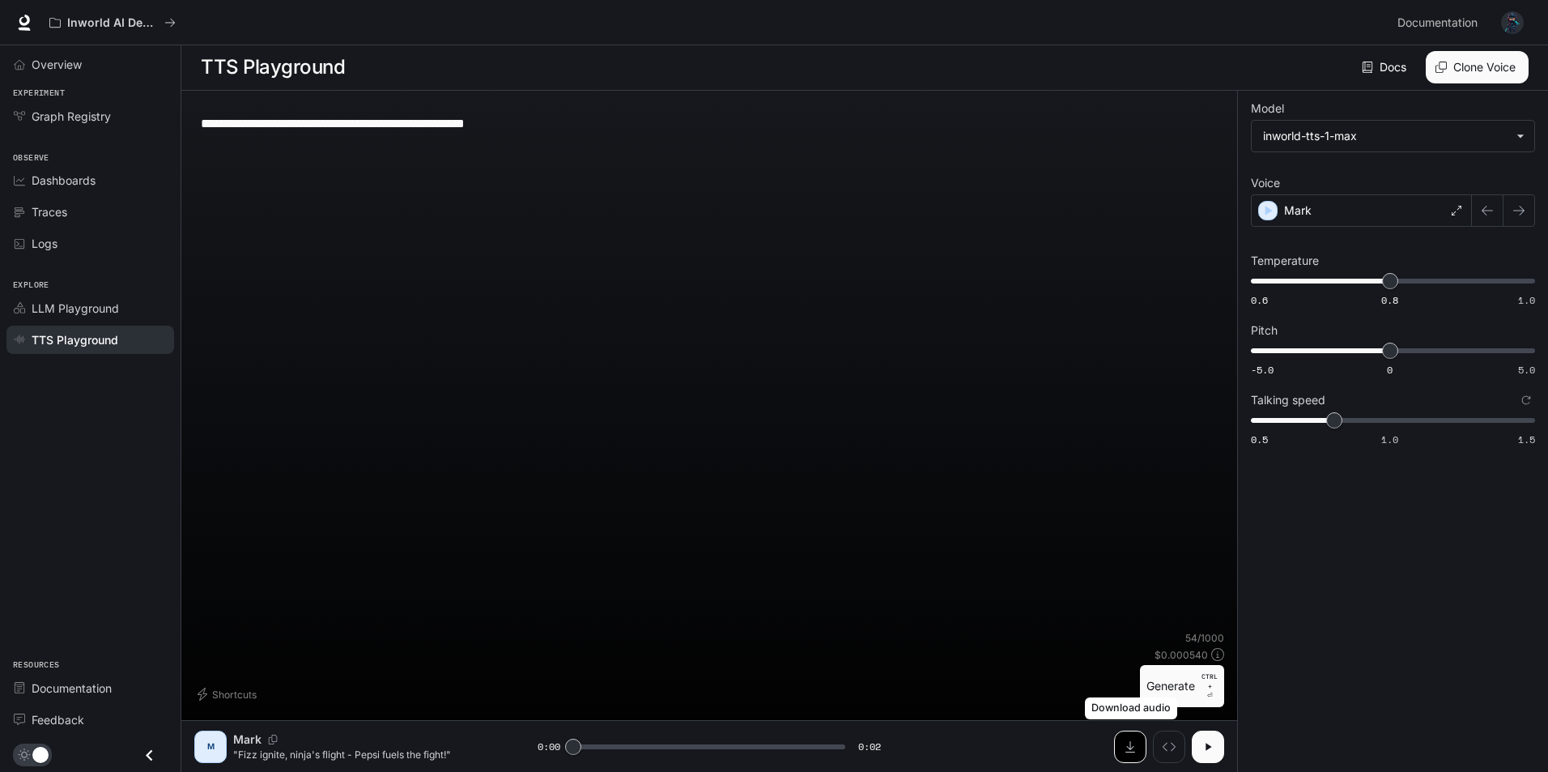
click at [1129, 746] on icon "Download audio" at bounding box center [1130, 746] width 13 height 13
click at [1125, 336] on div "**********" at bounding box center [709, 367] width 1030 height 527
click at [1185, 684] on button "Generate CTRL + ⏎" at bounding box center [1182, 686] width 84 height 42
type input "*"
click at [1139, 751] on button "Download audio" at bounding box center [1130, 746] width 32 height 32
